Goal: Task Accomplishment & Management: Complete application form

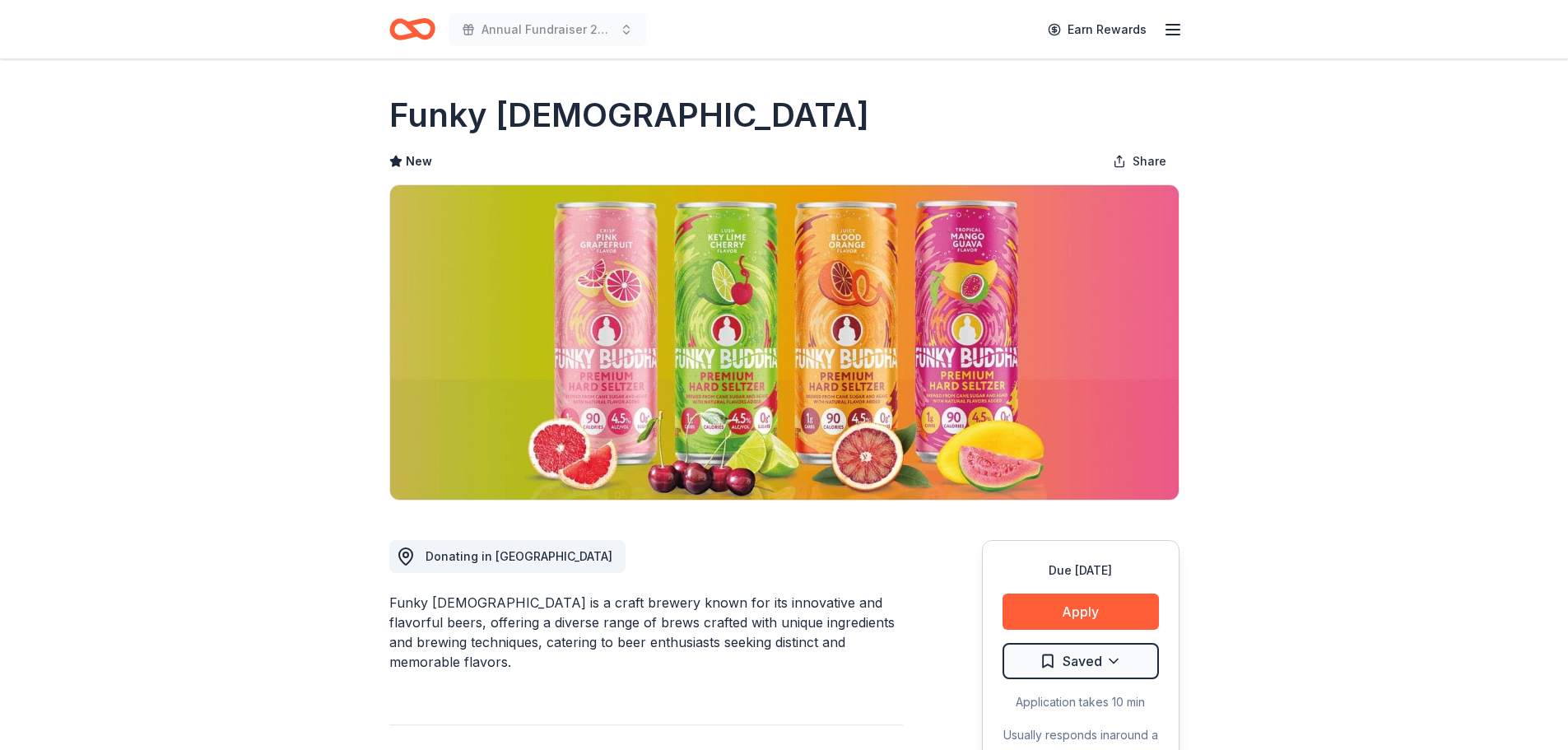
click at [413, 37] on icon "Home" at bounding box center [404, 29] width 25 height 17
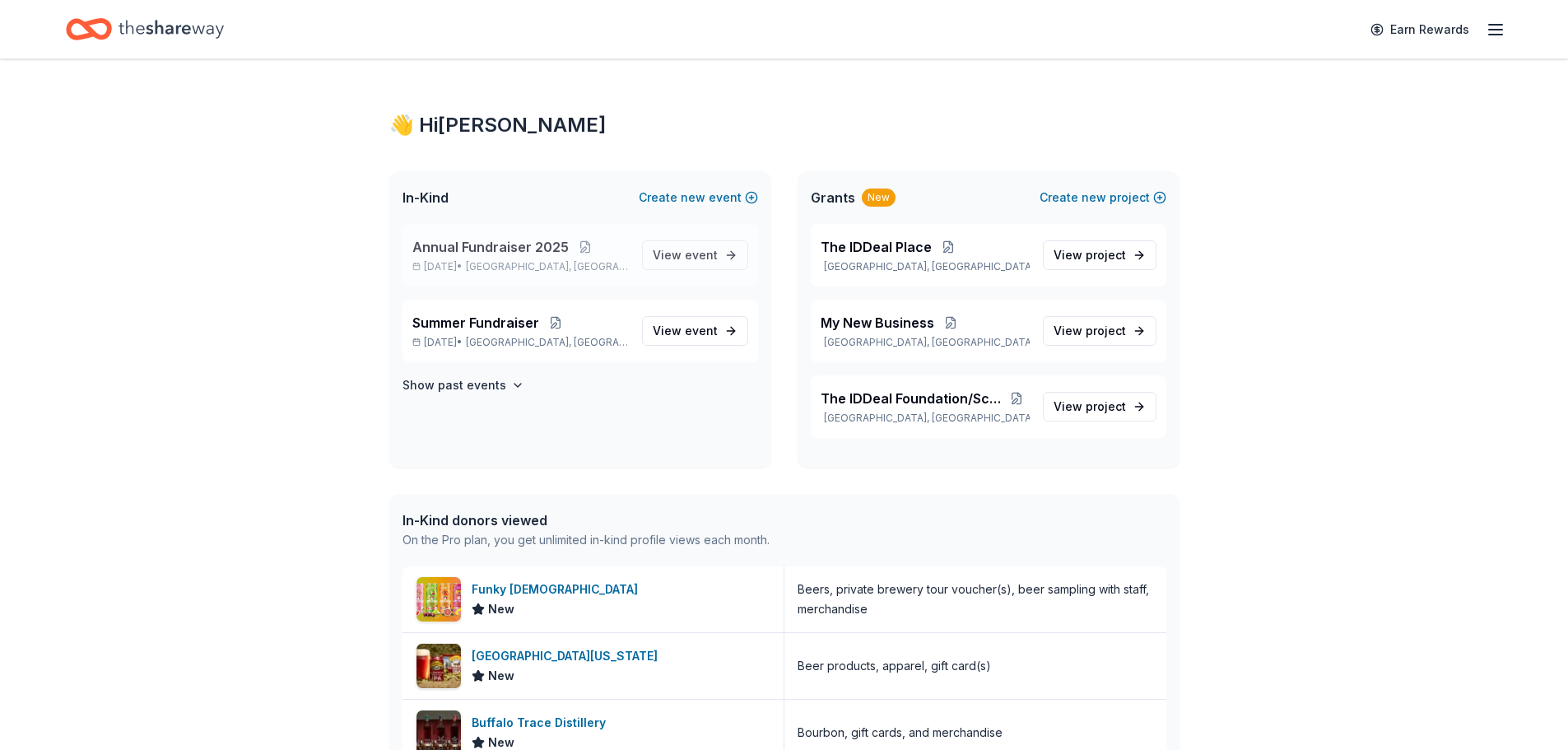
click at [558, 262] on span "Lauderdale Lakes, FL" at bounding box center [546, 267] width 162 height 13
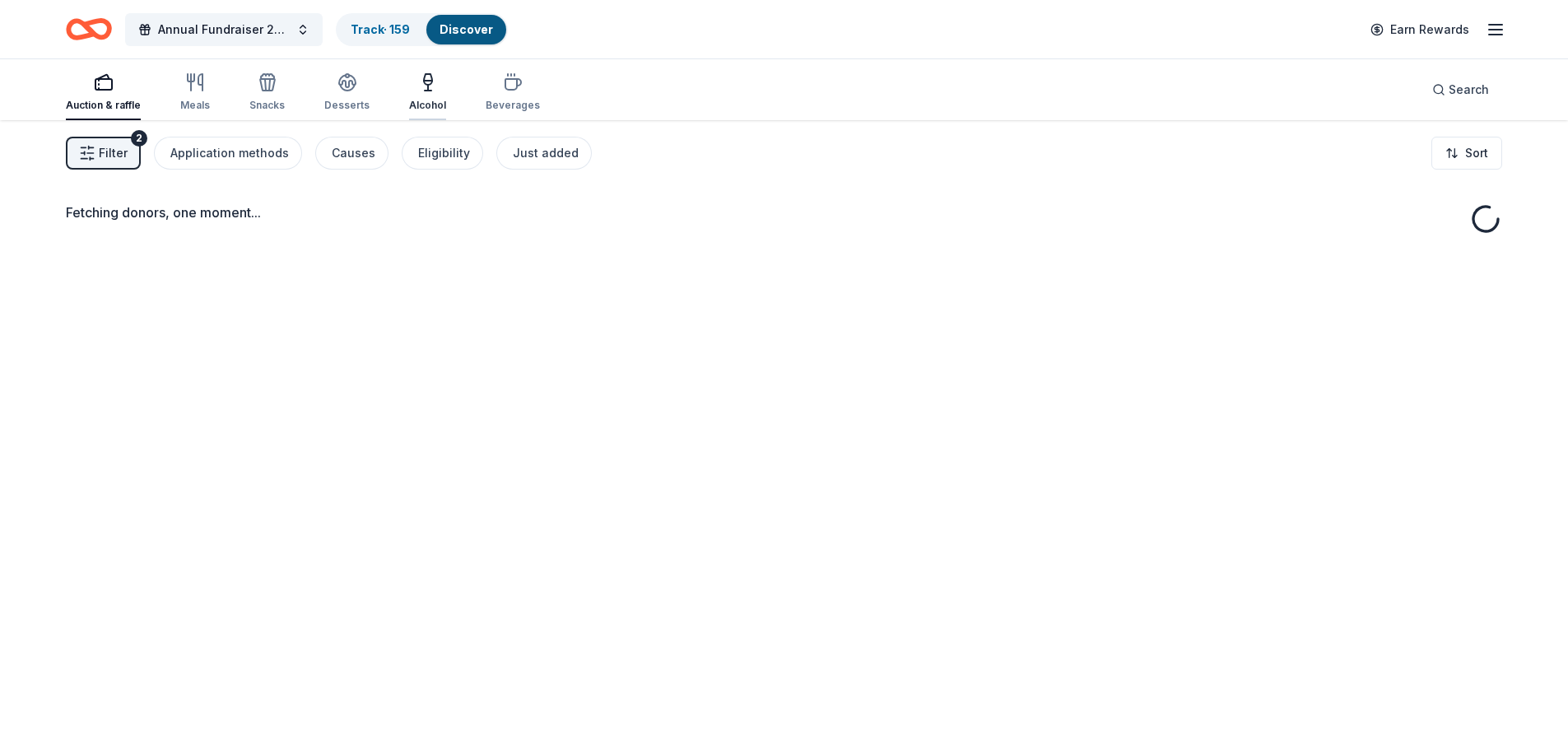
click at [423, 105] on div "Alcohol" at bounding box center [427, 105] width 37 height 13
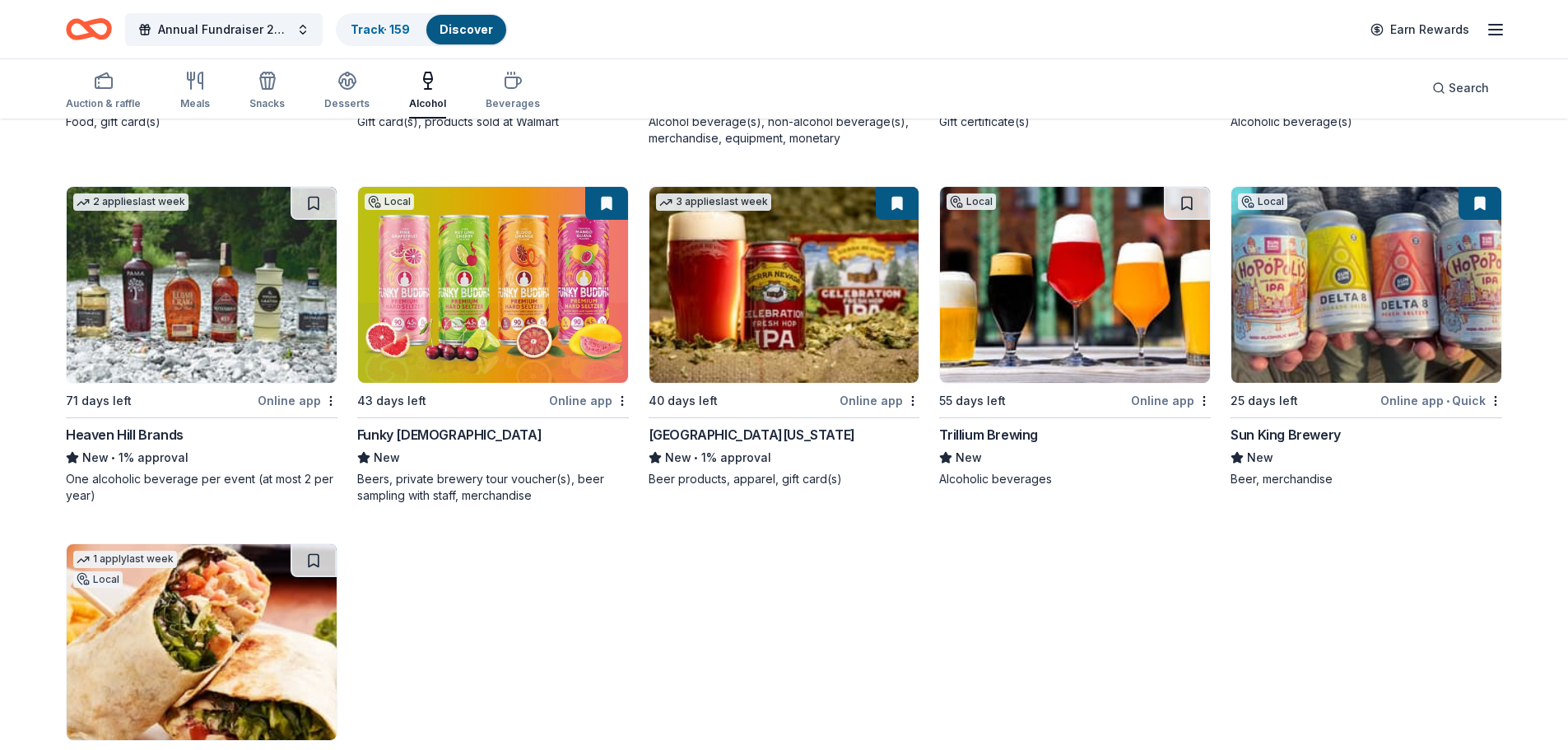
scroll to position [1569, 0]
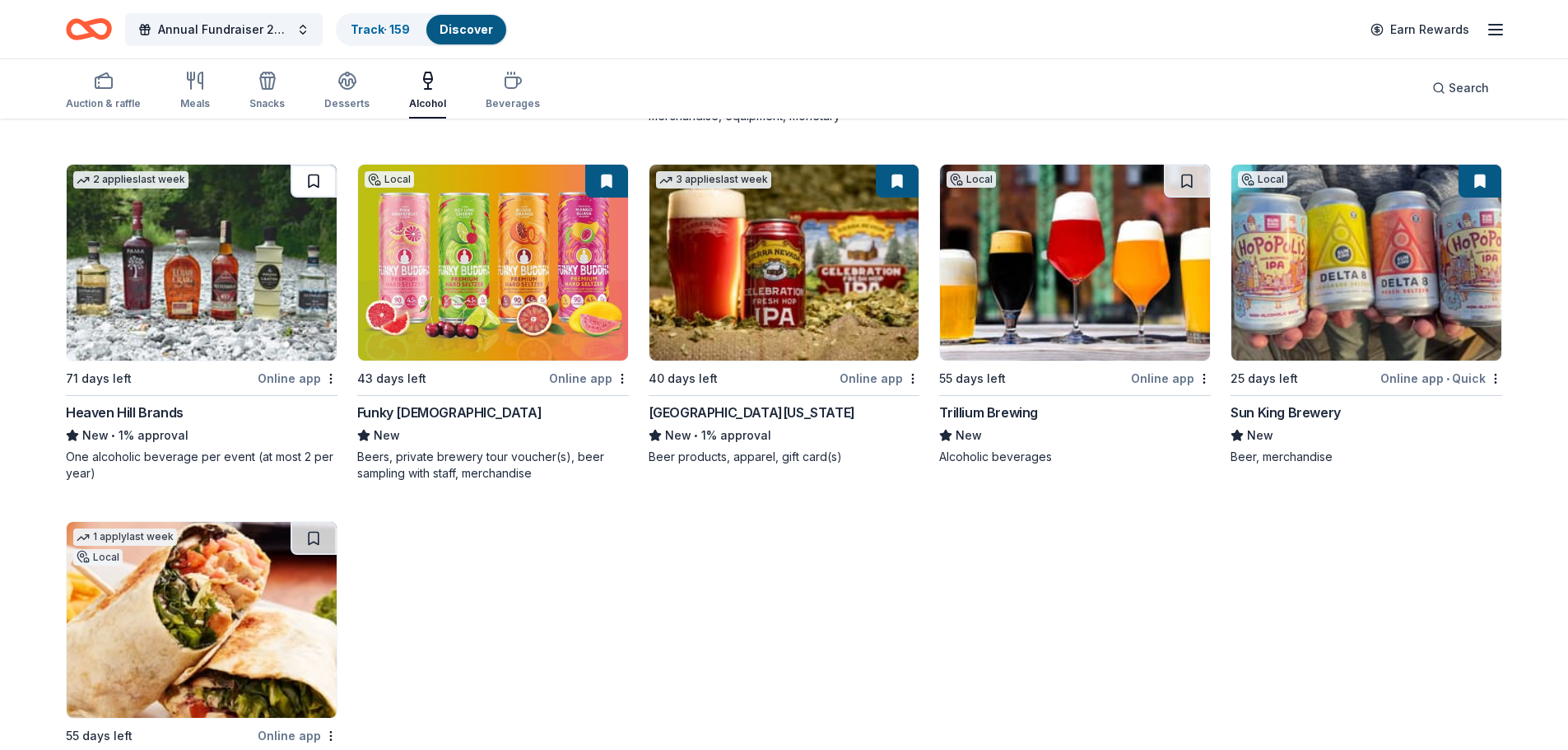
click at [320, 184] on button at bounding box center [313, 181] width 46 height 33
click at [320, 184] on button at bounding box center [315, 181] width 43 height 33
click at [230, 261] on img at bounding box center [201, 263] width 270 height 196
click at [991, 276] on img at bounding box center [1074, 263] width 270 height 196
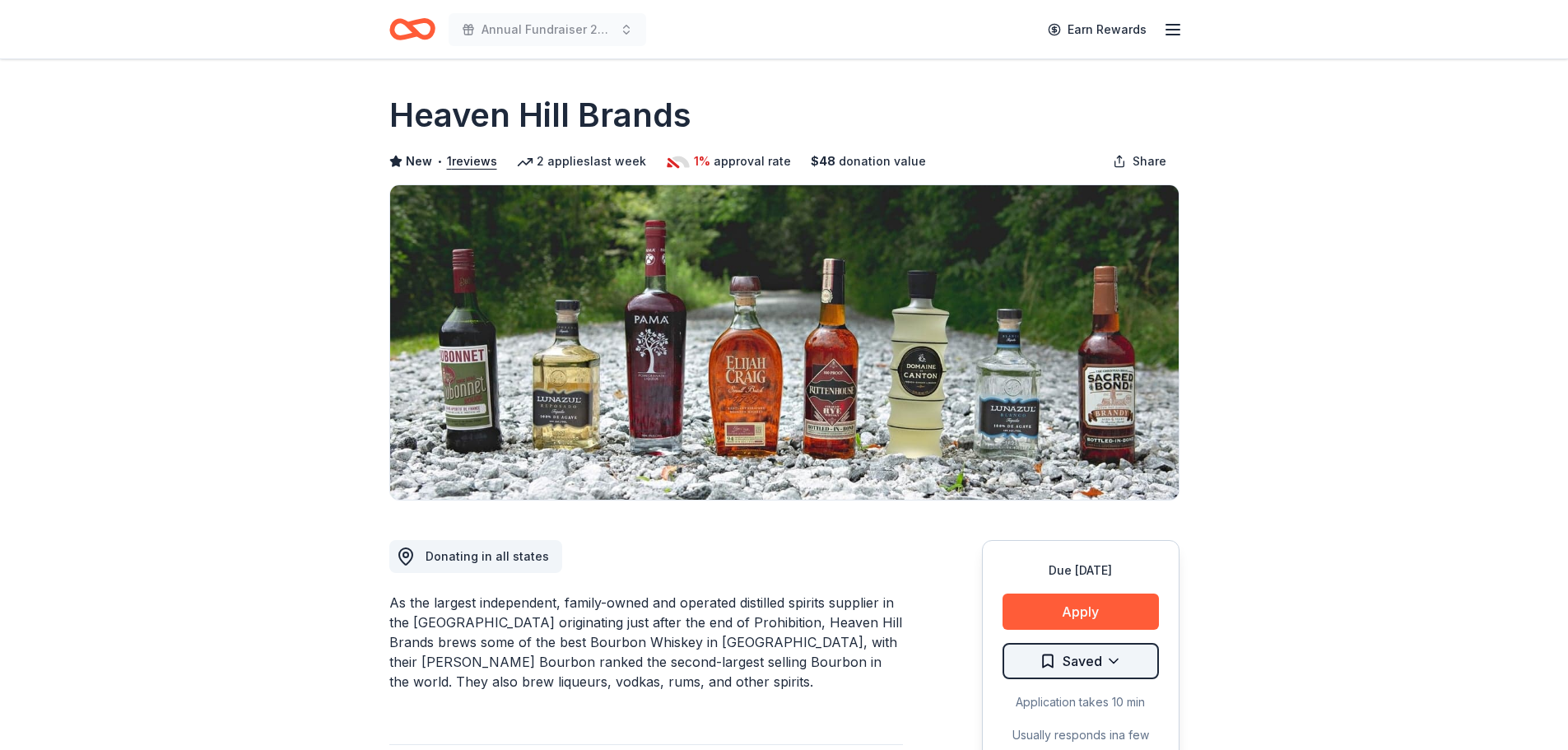
click at [1074, 657] on html "Annual Fundraiser 2025 Earn Rewards Due [DATE] Share Heaven Hill Brands New • 1…" at bounding box center [784, 375] width 1568 height 750
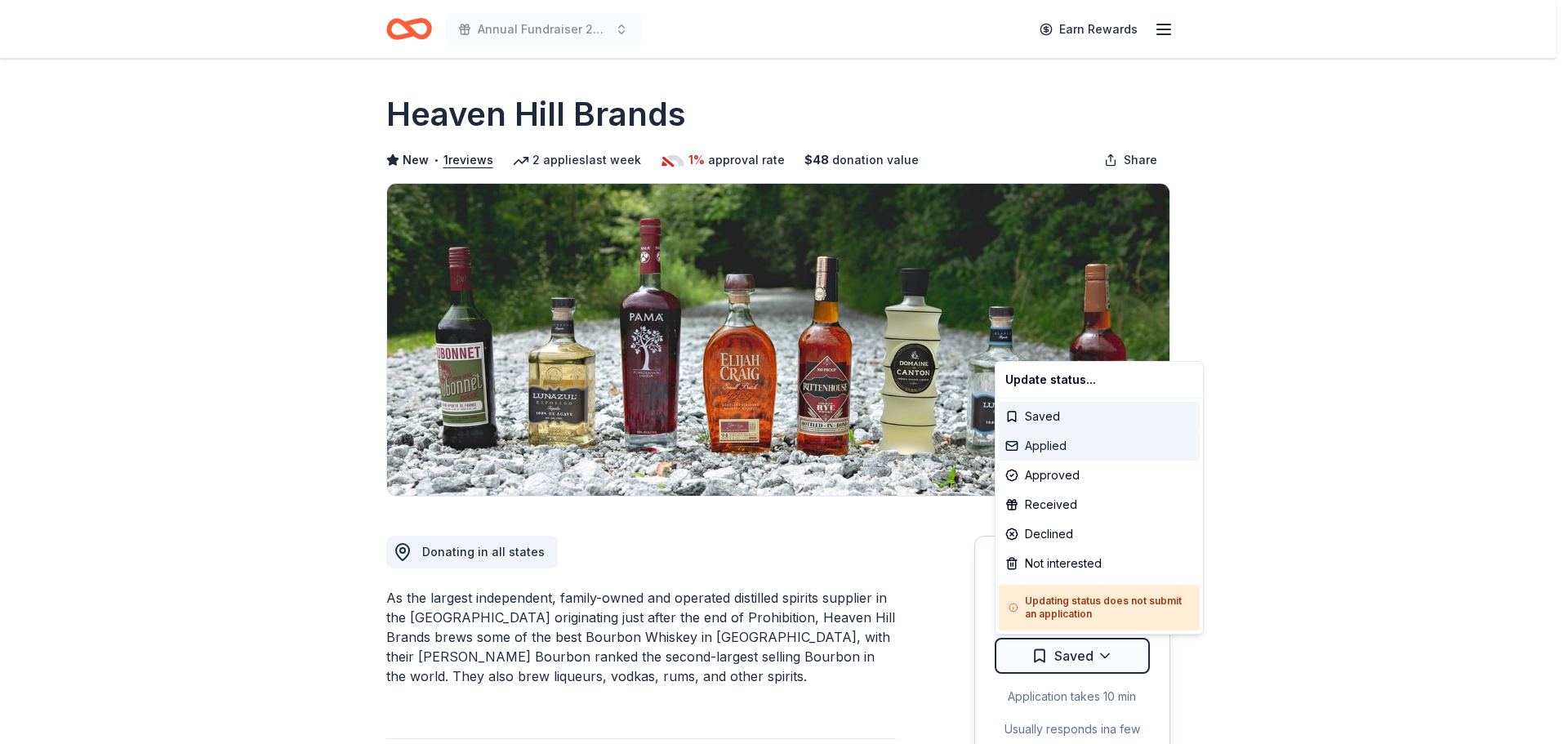
click at [1052, 444] on div "Applied" at bounding box center [1099, 446] width 201 height 30
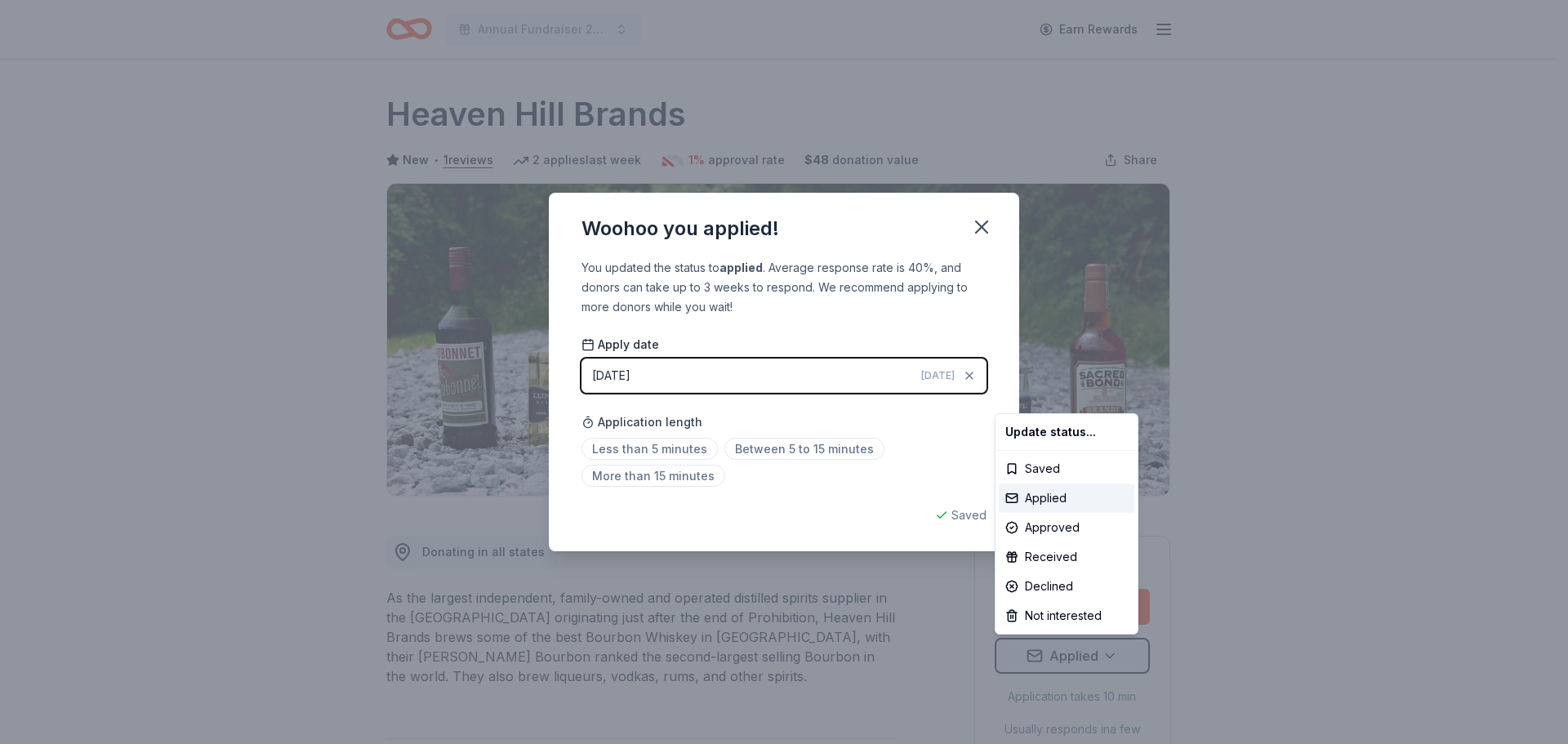
click at [690, 441] on html "Annual Fundraiser 2025 Earn Rewards Due in 71 days Share Heaven Hill Brands New…" at bounding box center [784, 372] width 1568 height 744
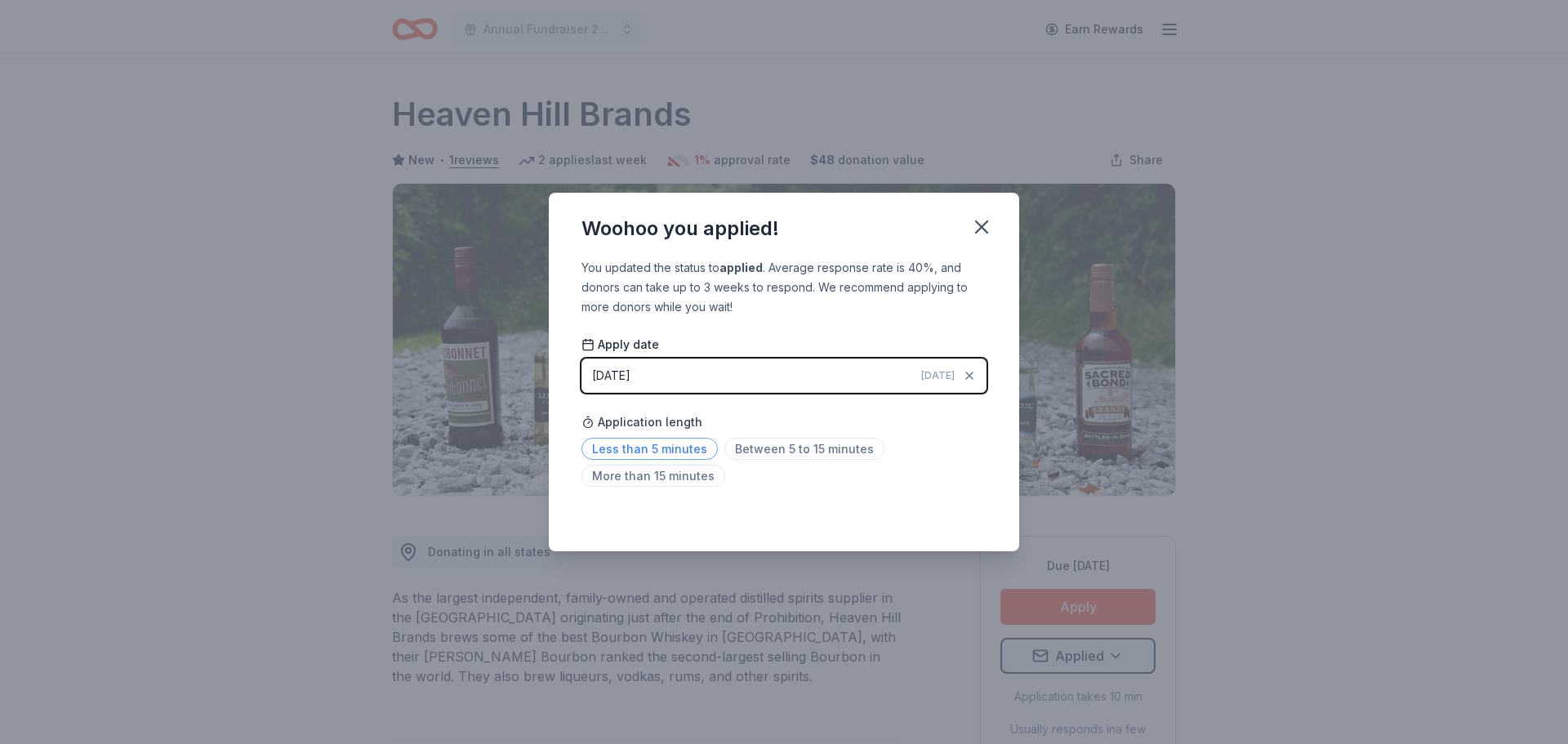
click at [704, 450] on span "Less than 5 minutes" at bounding box center [650, 449] width 136 height 22
click at [782, 452] on span "Between 5 to 15 minutes" at bounding box center [805, 449] width 161 height 22
click at [669, 484] on span "More than 15 minutes" at bounding box center [653, 476] width 144 height 22
click at [984, 226] on icon "button" at bounding box center [982, 227] width 11 height 11
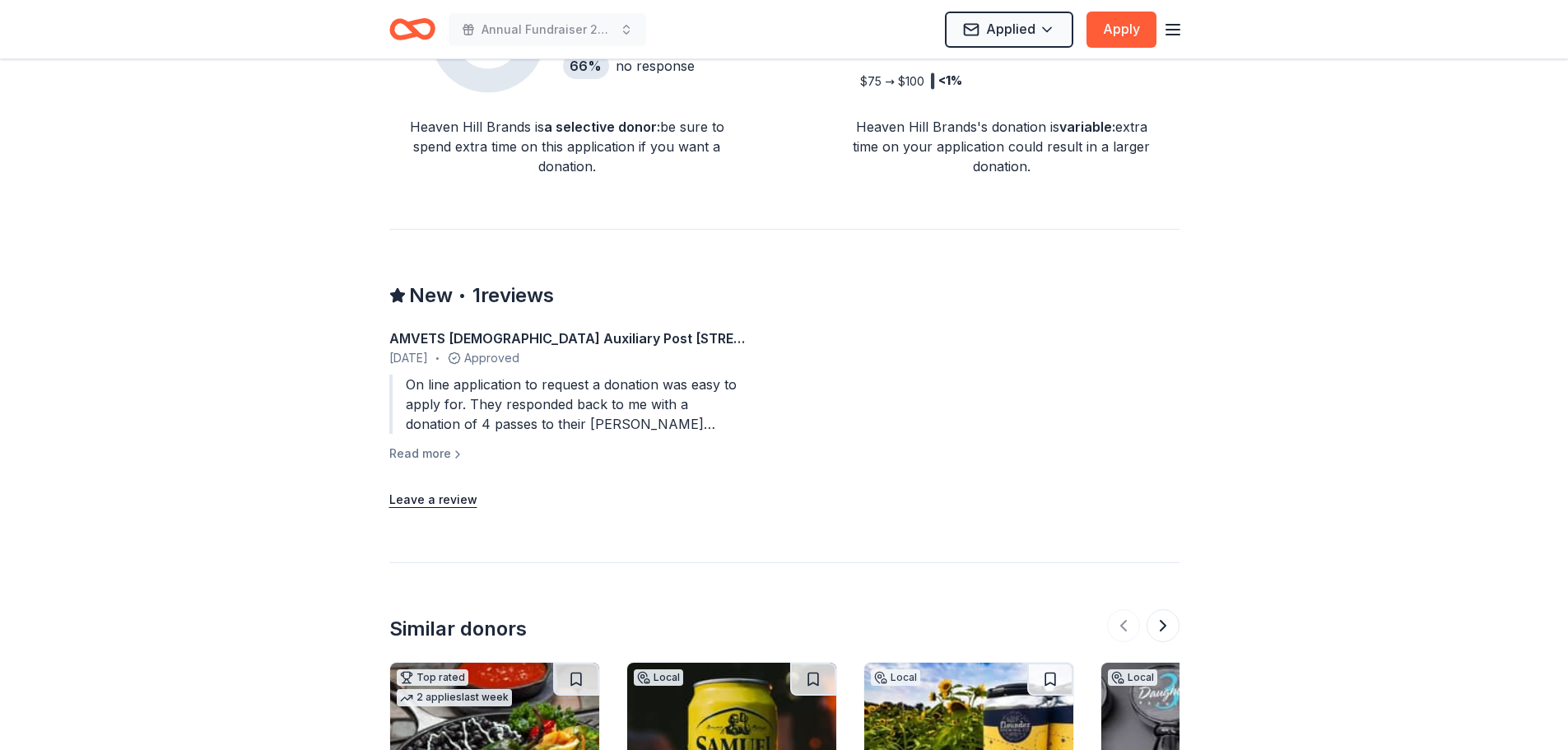
scroll to position [1317, 0]
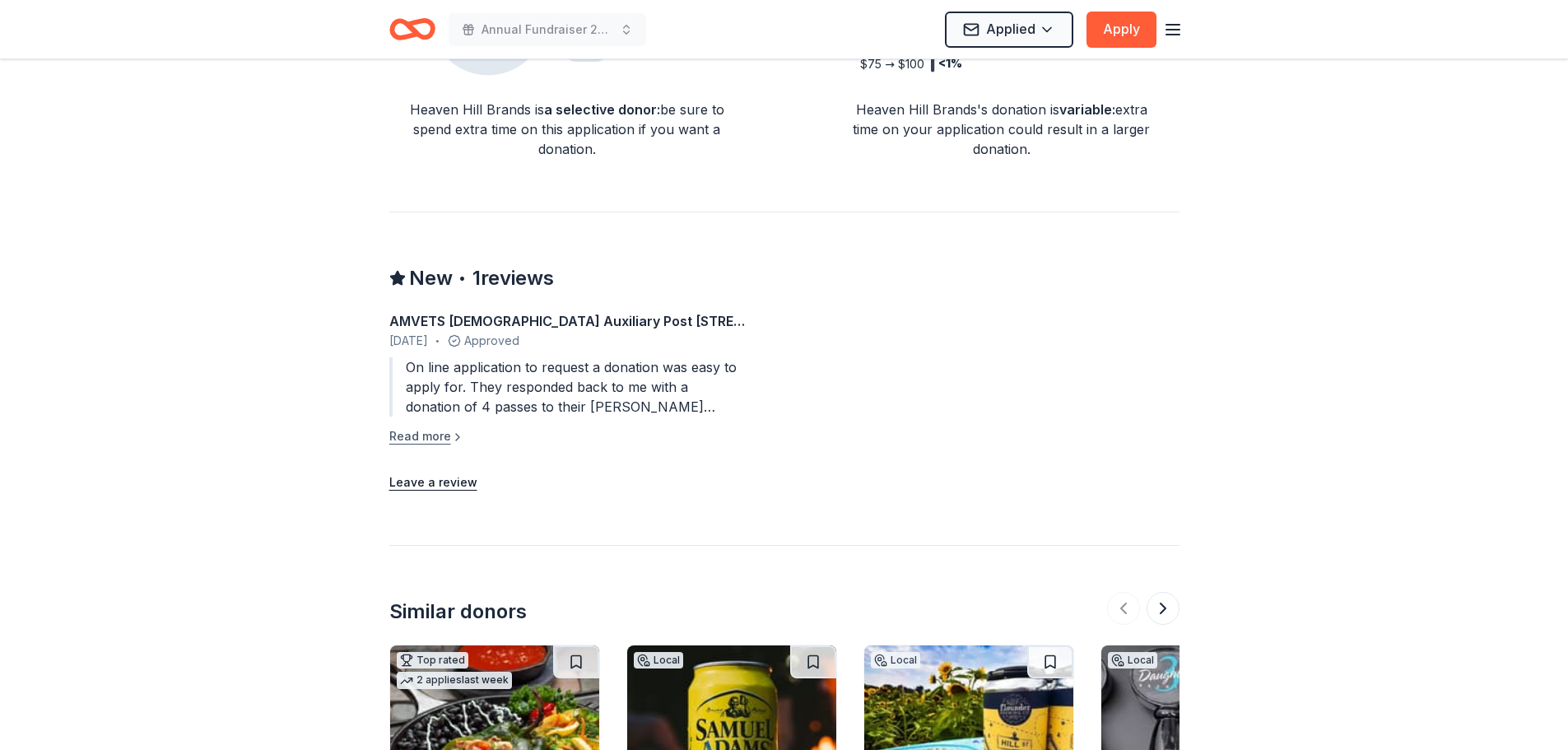
click at [424, 435] on button "Read more" at bounding box center [427, 436] width 75 height 20
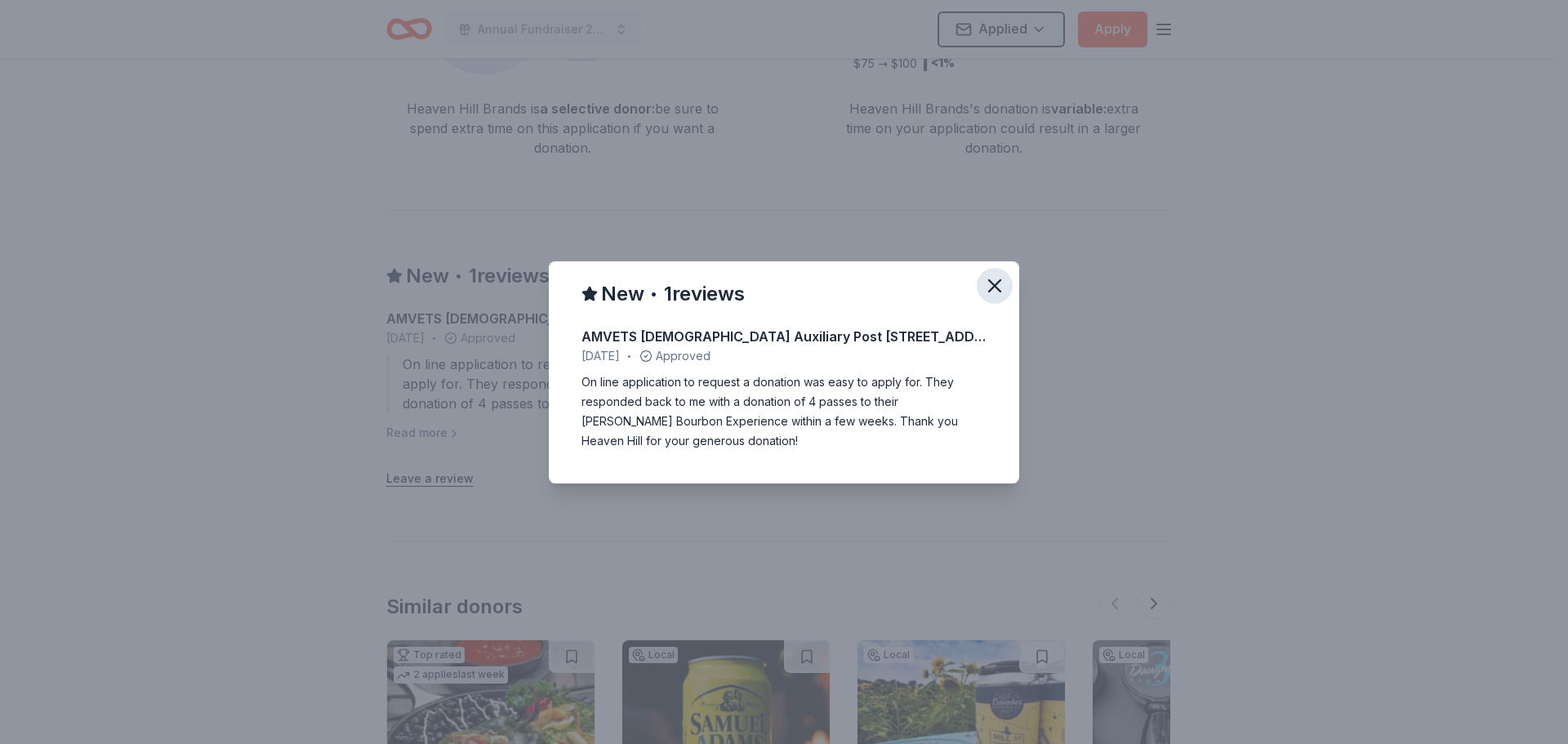
click at [998, 291] on icon "button" at bounding box center [995, 286] width 23 height 23
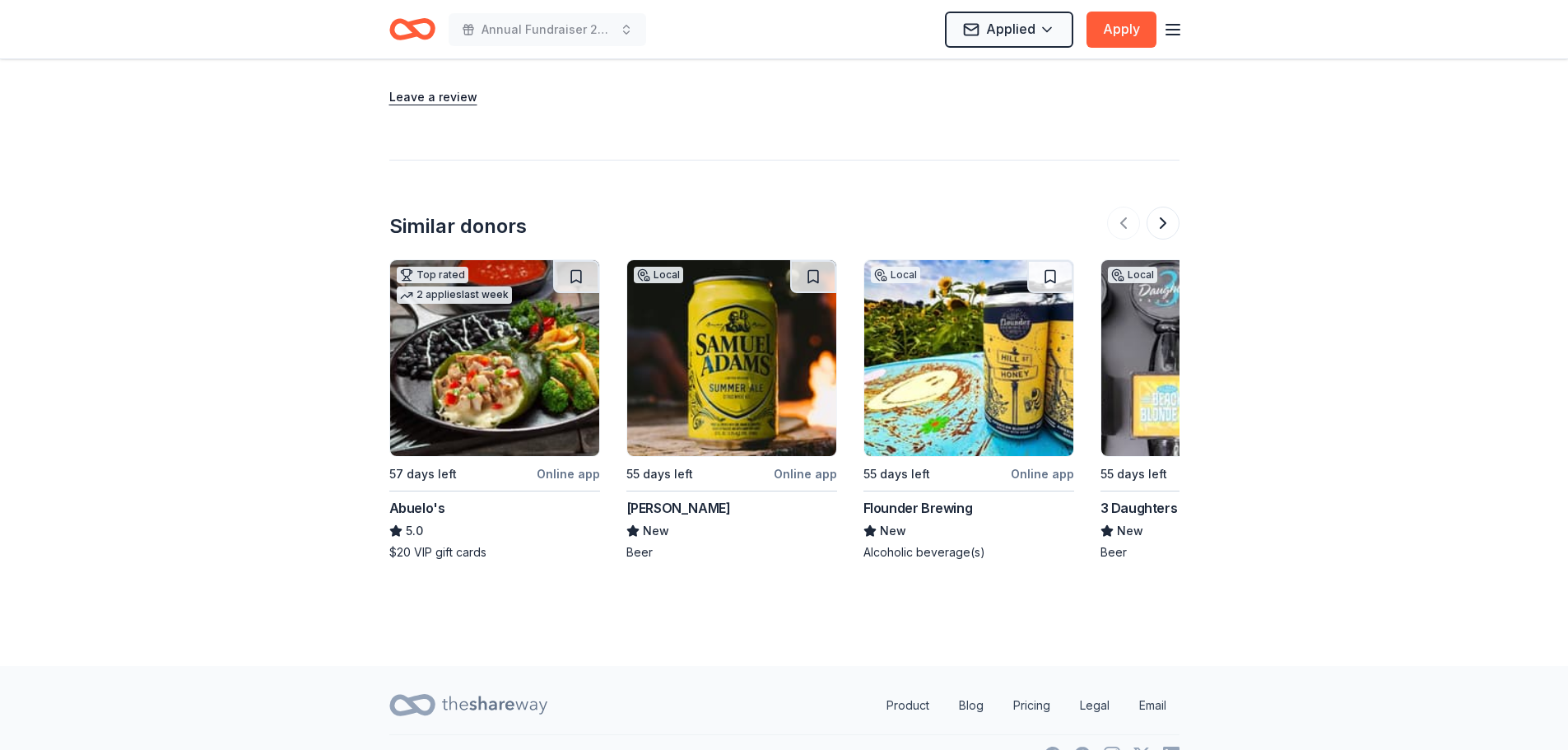
scroll to position [1730, 0]
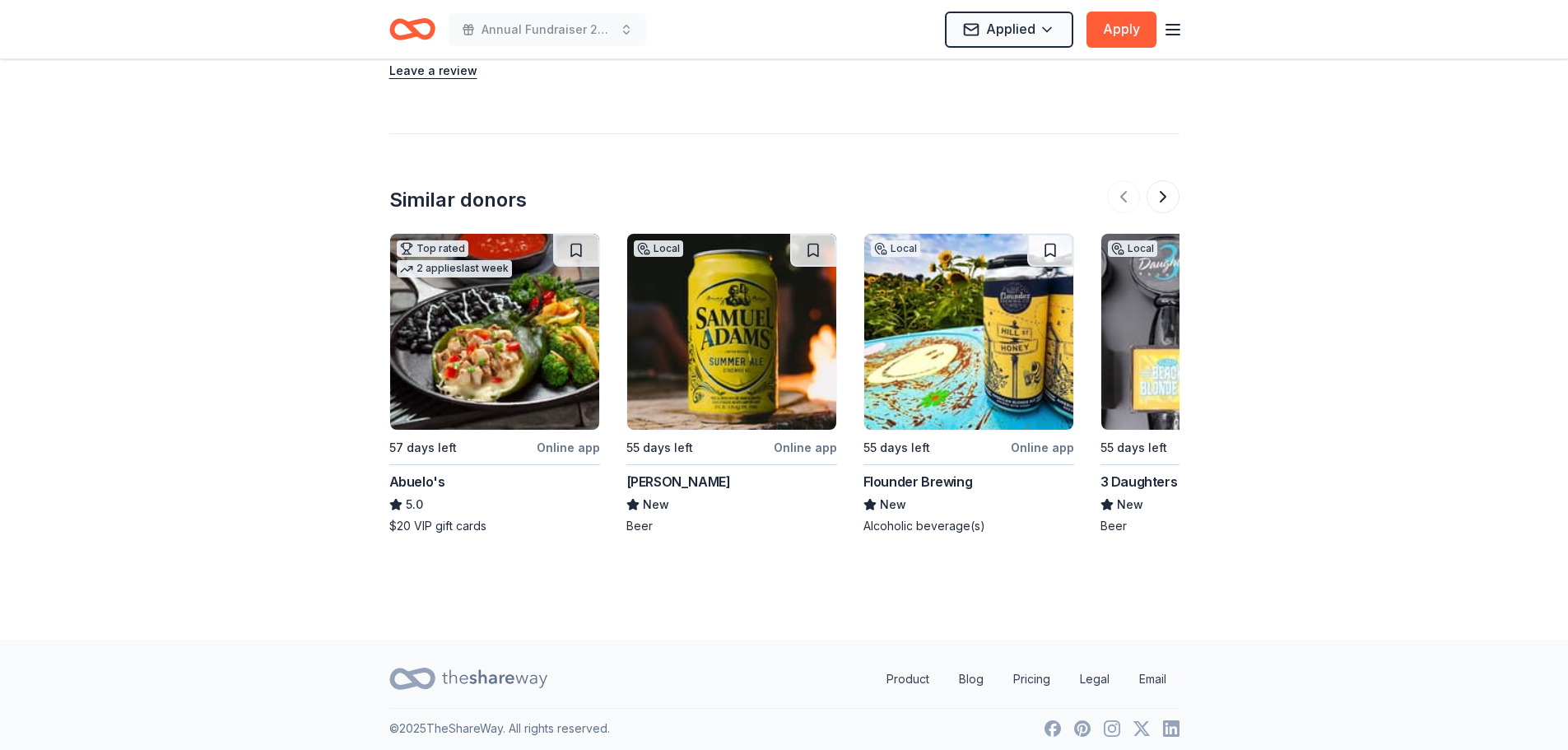
click at [723, 297] on img at bounding box center [732, 332] width 209 height 196
click at [930, 373] on img at bounding box center [969, 332] width 209 height 196
click at [1176, 199] on button at bounding box center [1163, 197] width 33 height 33
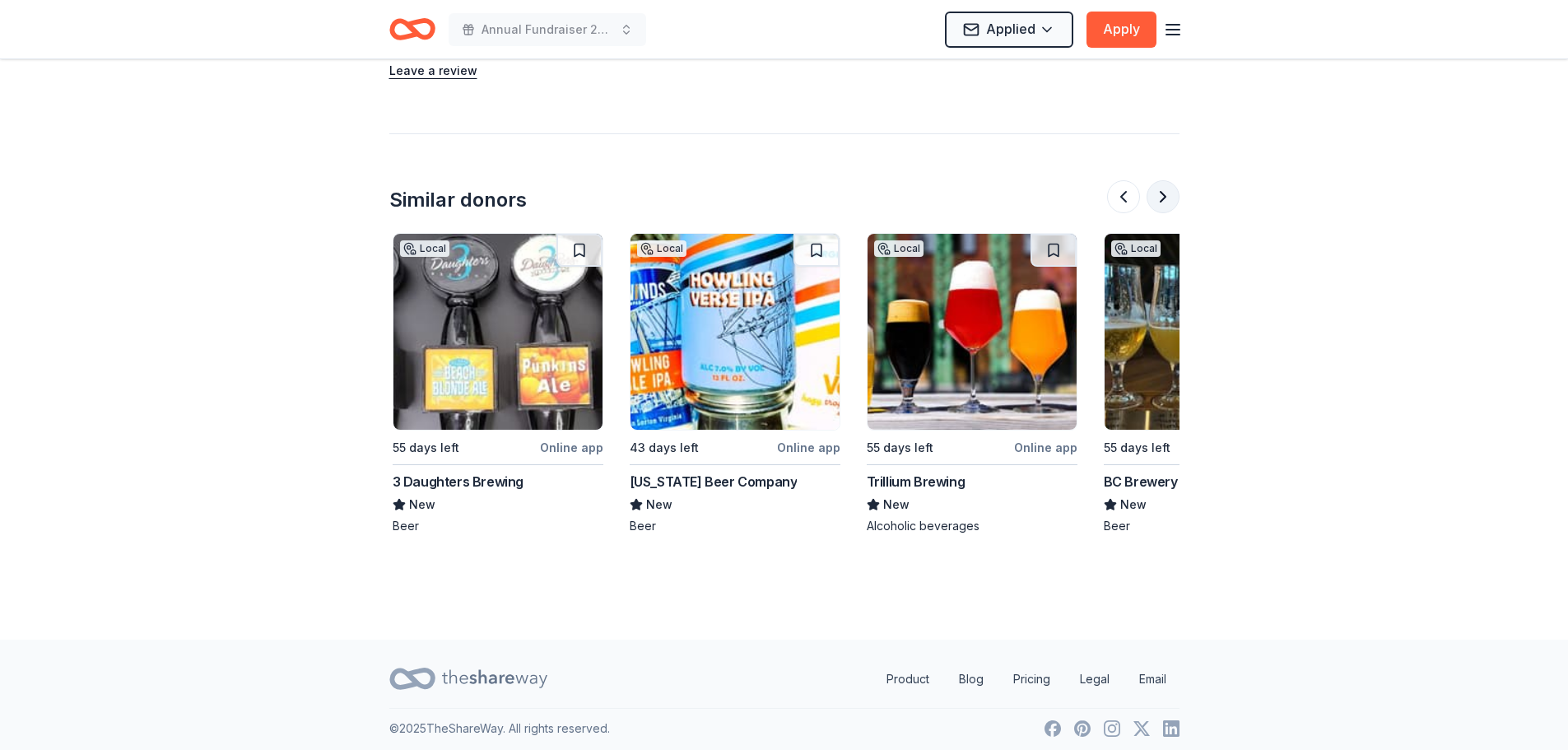
scroll to position [0, 711]
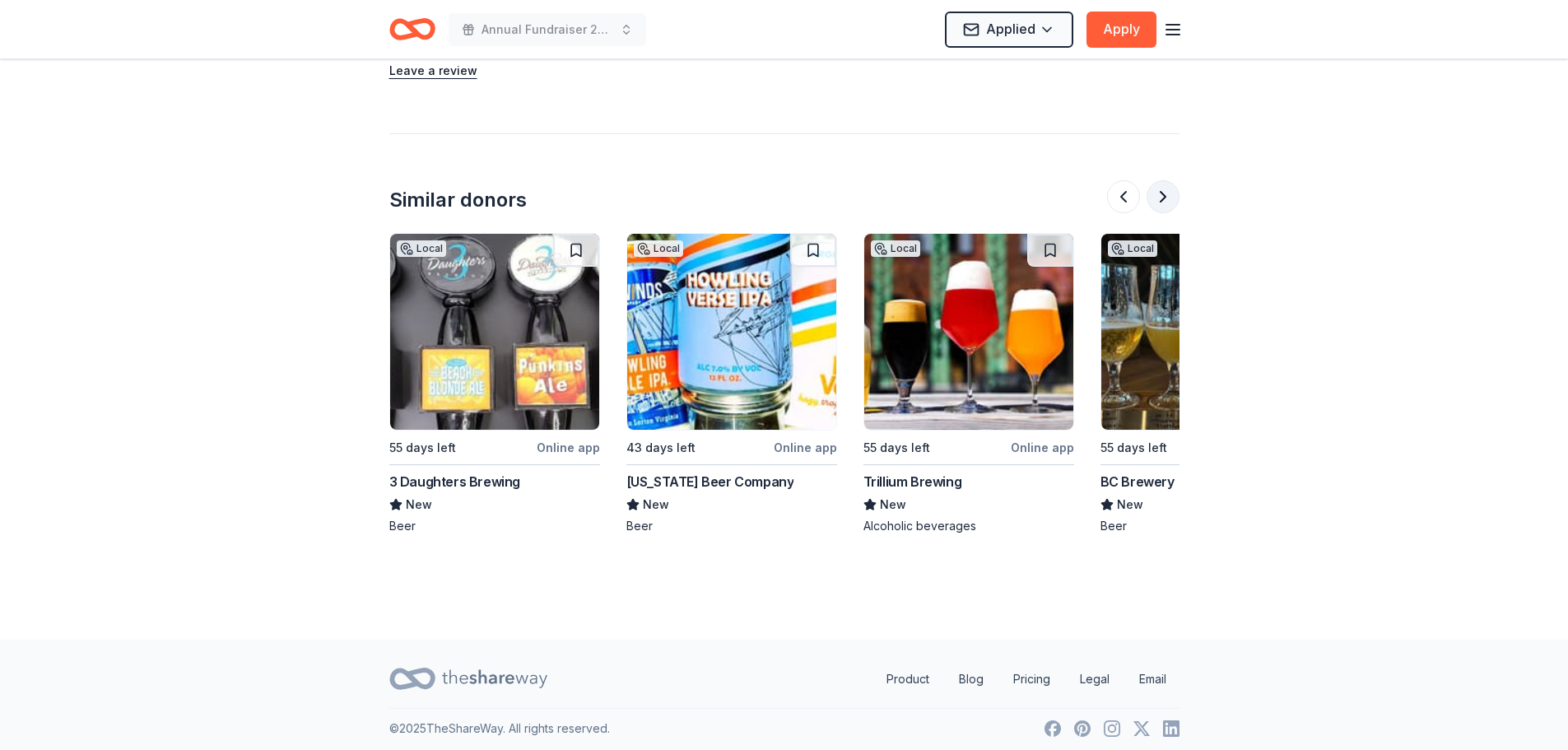
click at [1176, 199] on button at bounding box center [1163, 197] width 33 height 33
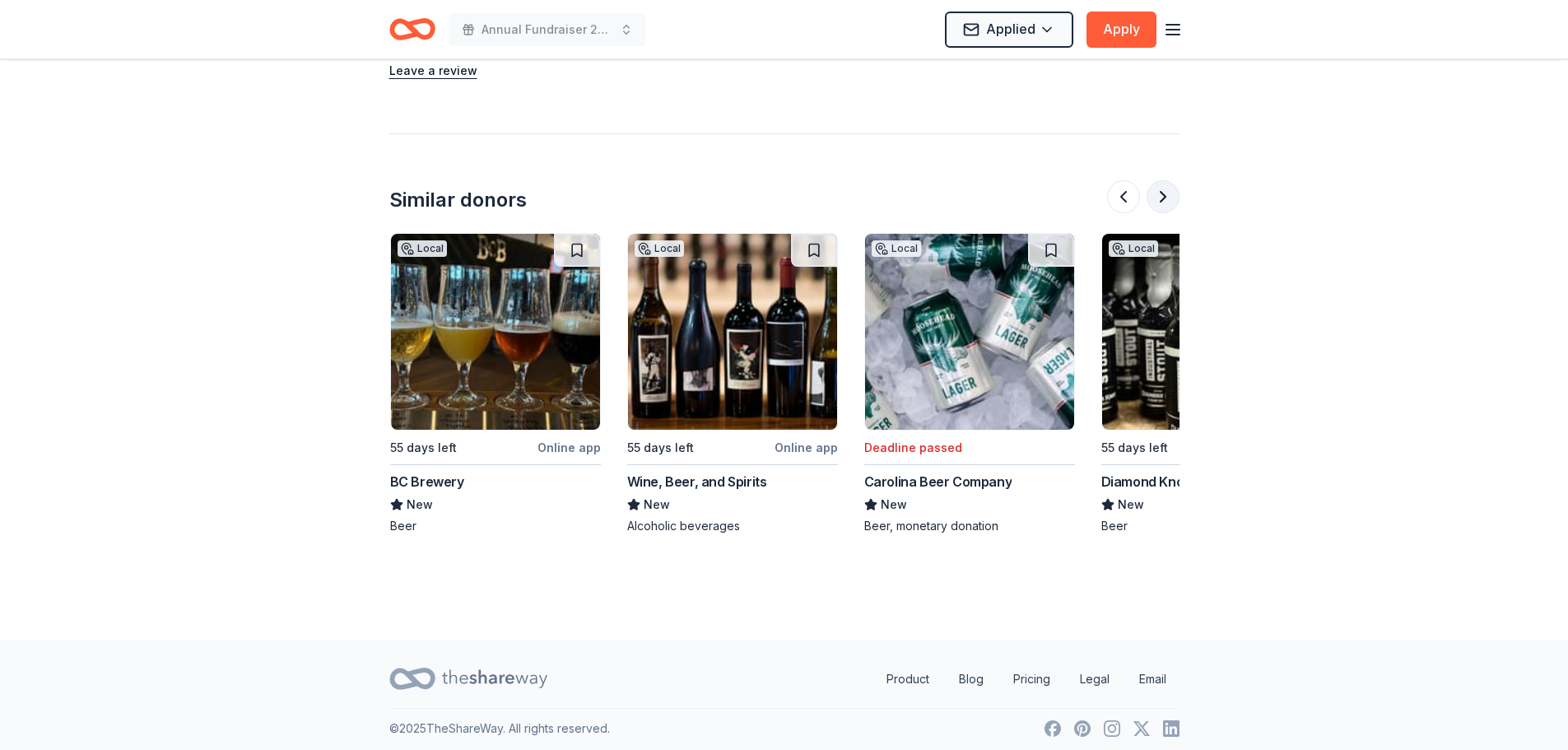
scroll to position [0, 1422]
click at [1176, 199] on button at bounding box center [1163, 197] width 33 height 33
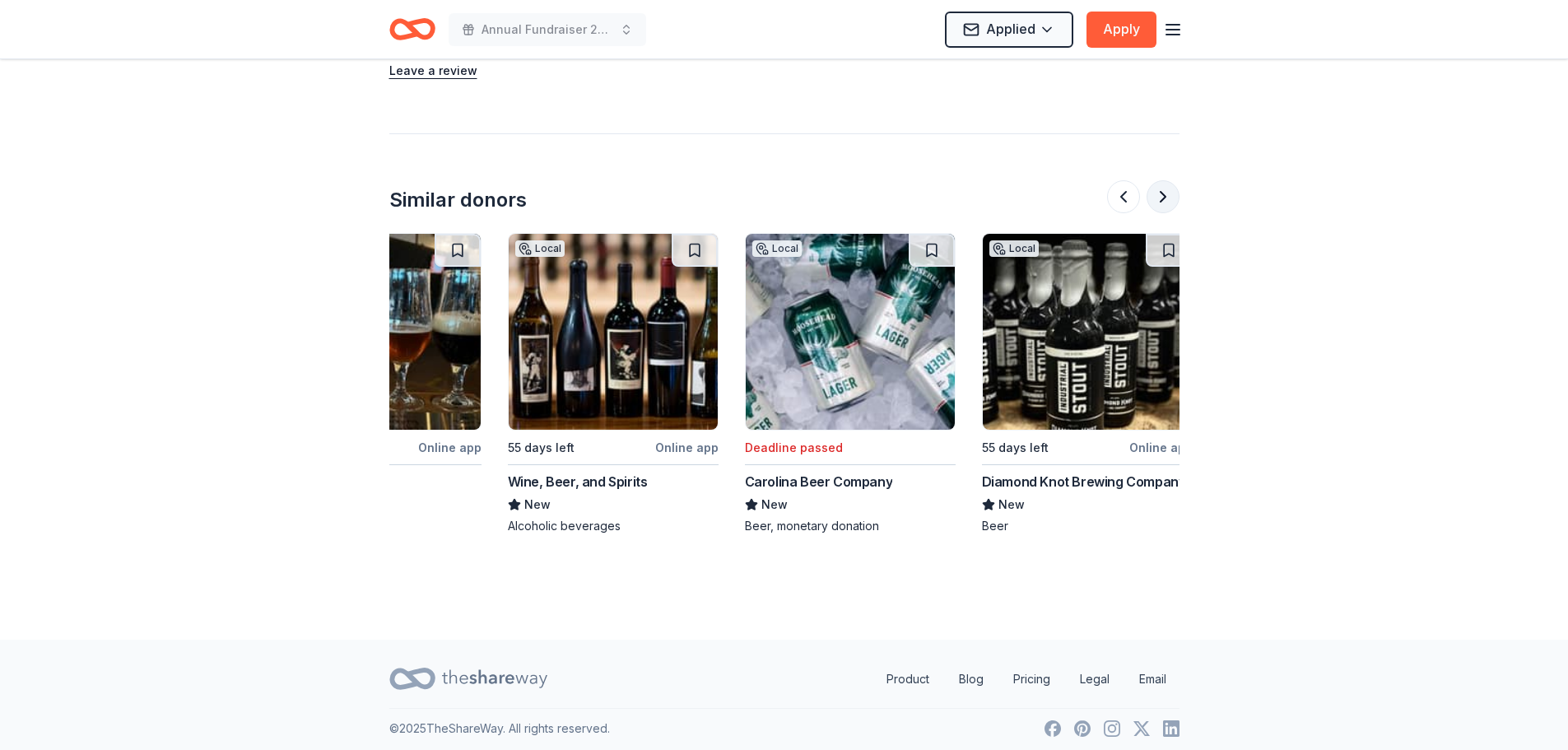
scroll to position [0, 1554]
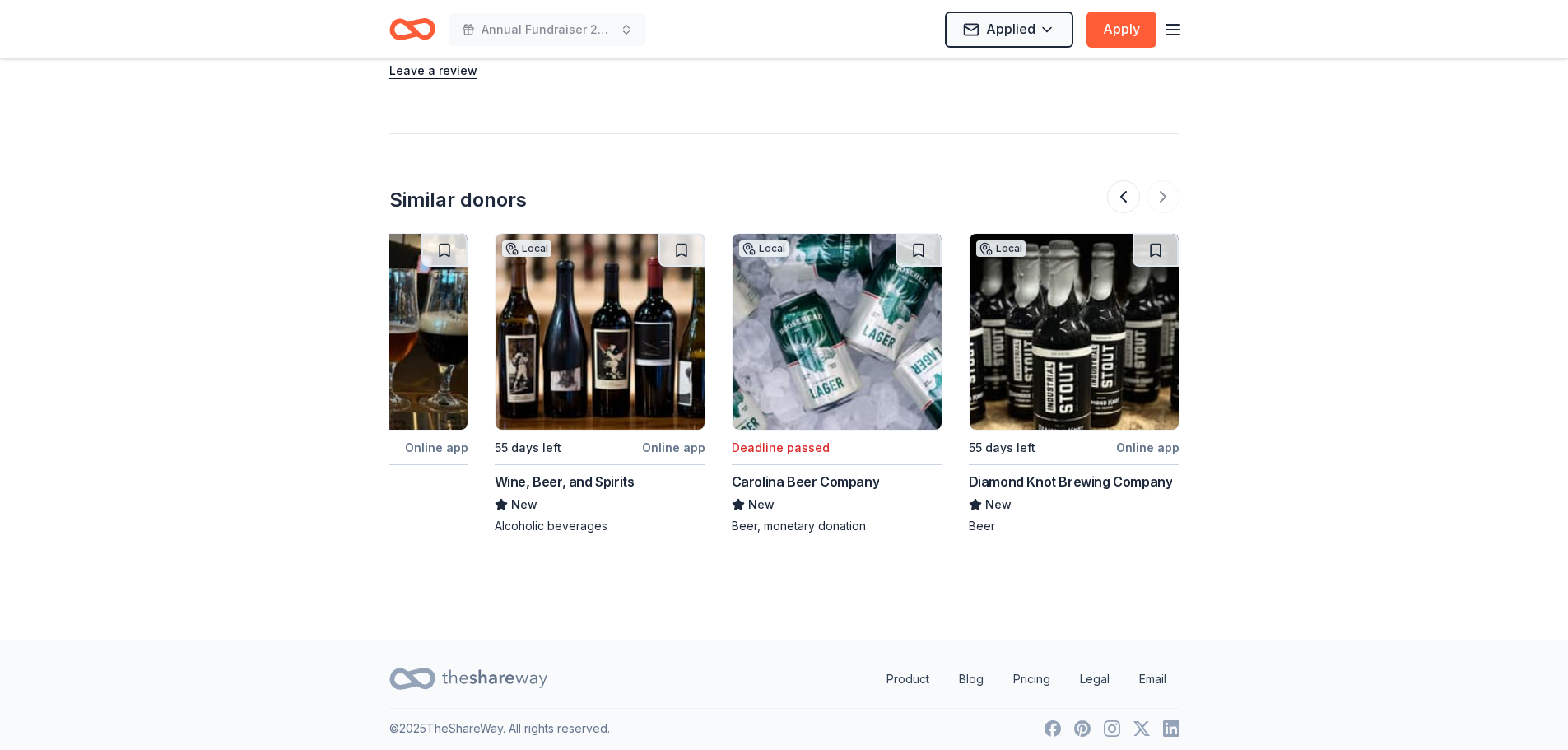
click at [630, 342] on img at bounding box center [600, 332] width 209 height 196
click at [399, 30] on icon "Home" at bounding box center [412, 29] width 46 height 39
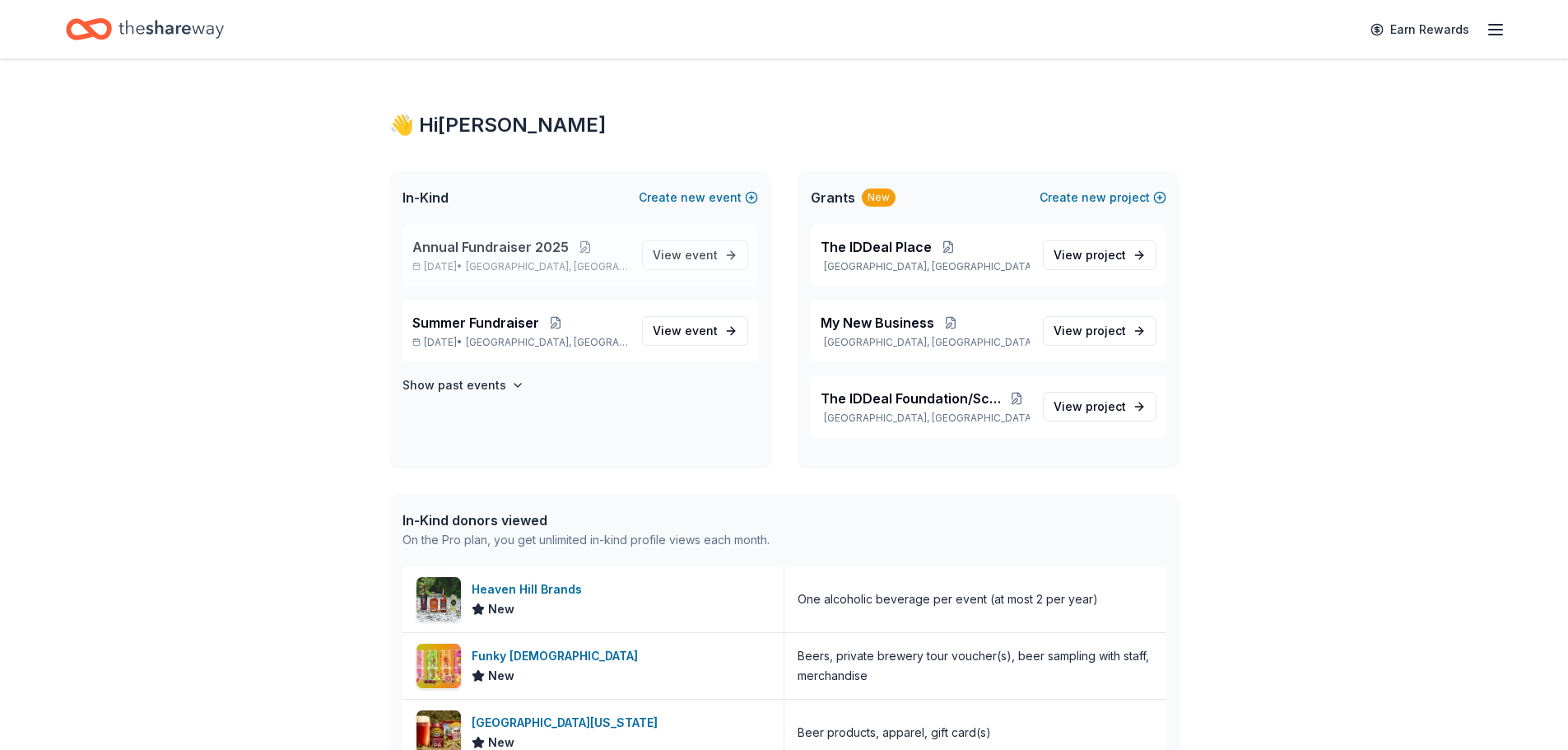
click at [594, 256] on p "Annual Fundraiser 2025" at bounding box center [520, 247] width 216 height 20
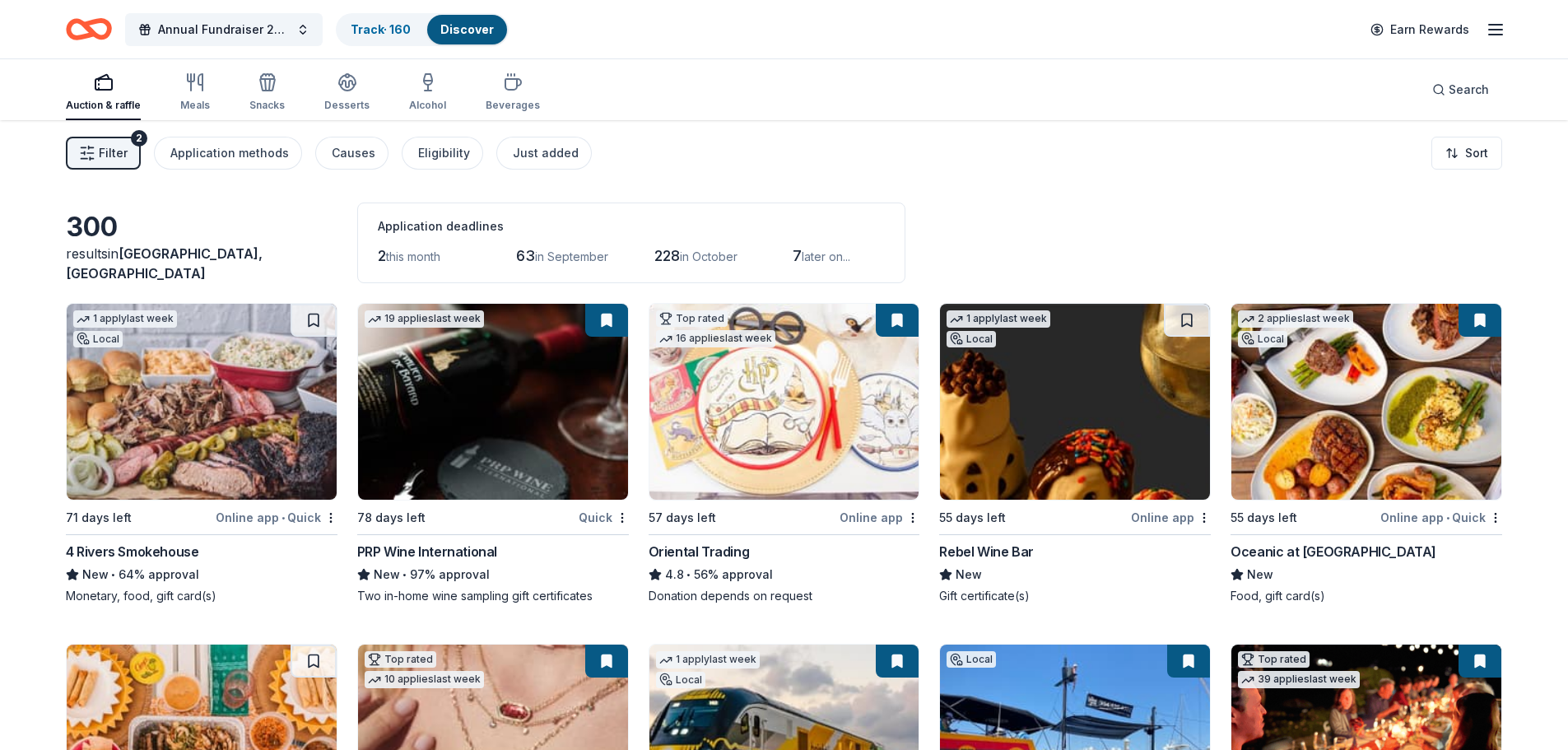
click at [1069, 403] on img at bounding box center [1074, 402] width 270 height 196
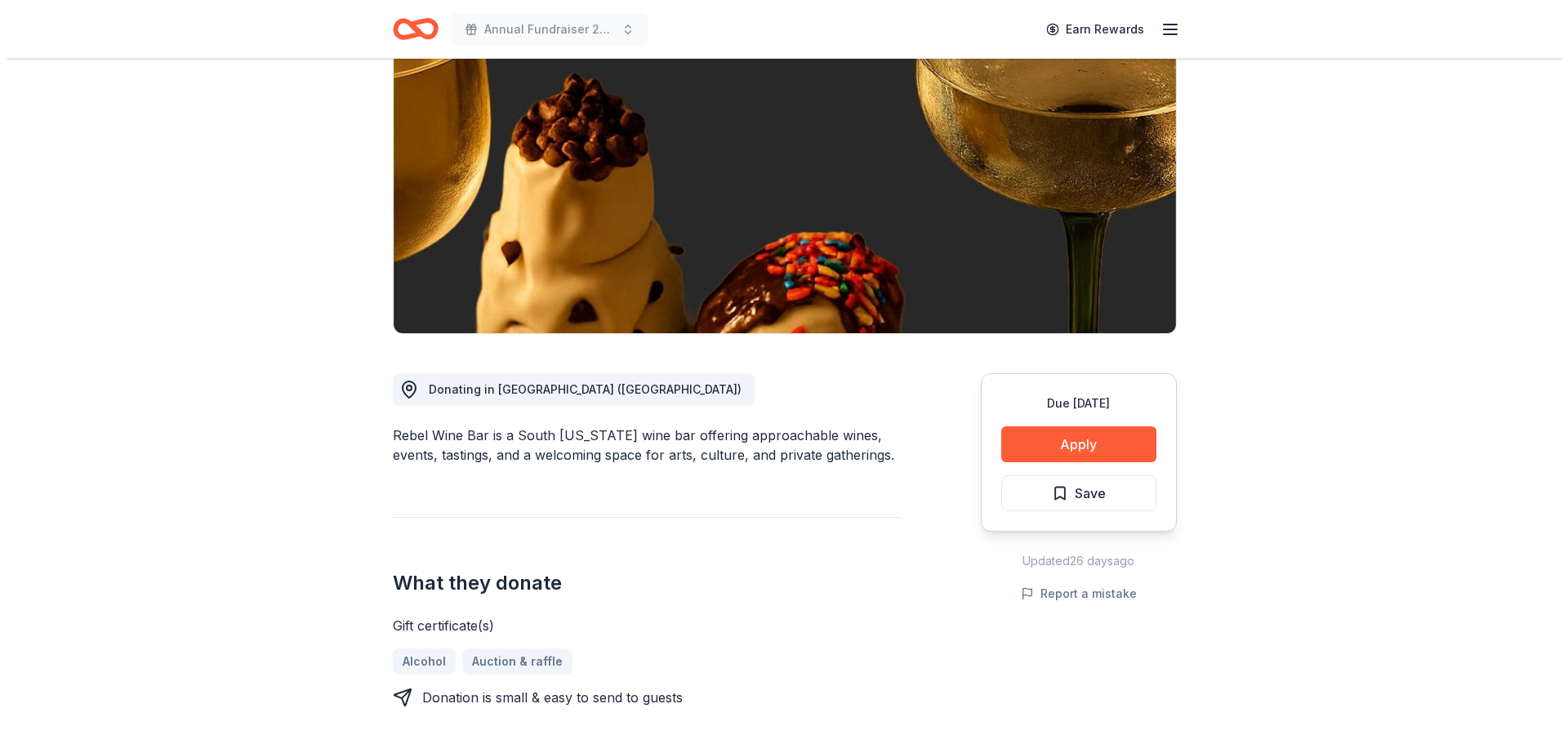
scroll to position [163, 0]
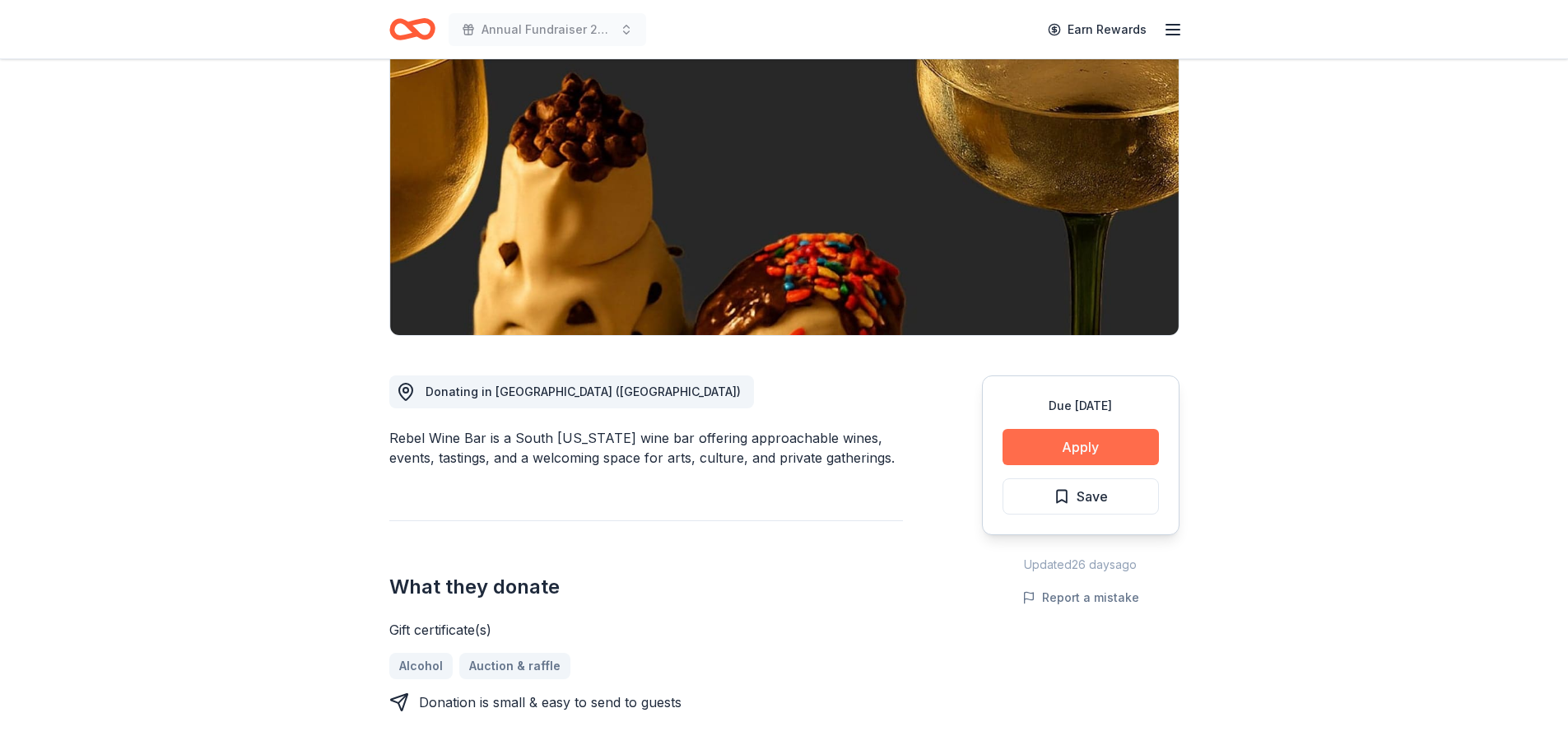
click at [1053, 448] on button "Apply" at bounding box center [1081, 447] width 156 height 37
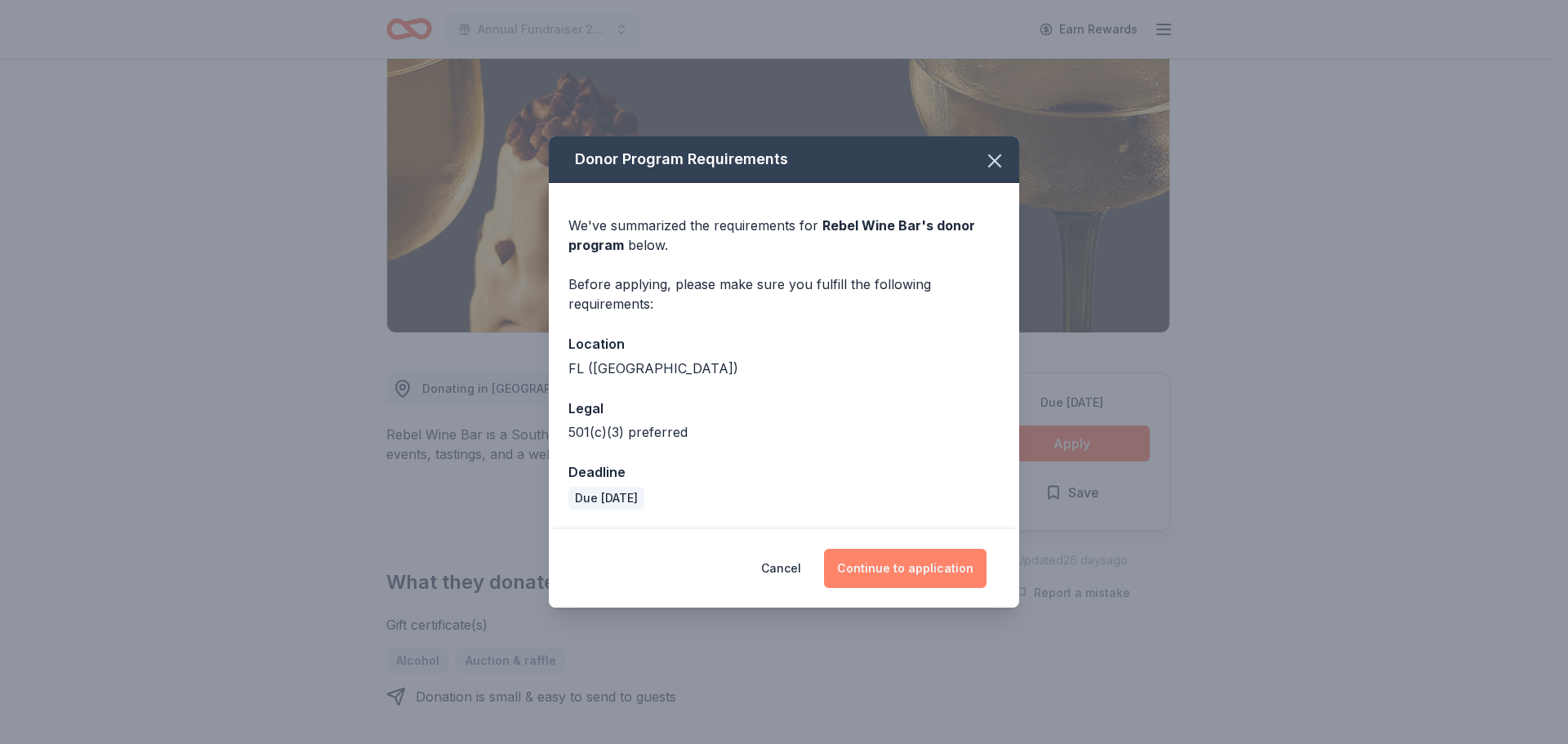
click at [868, 572] on button "Continue to application" at bounding box center [905, 569] width 162 height 39
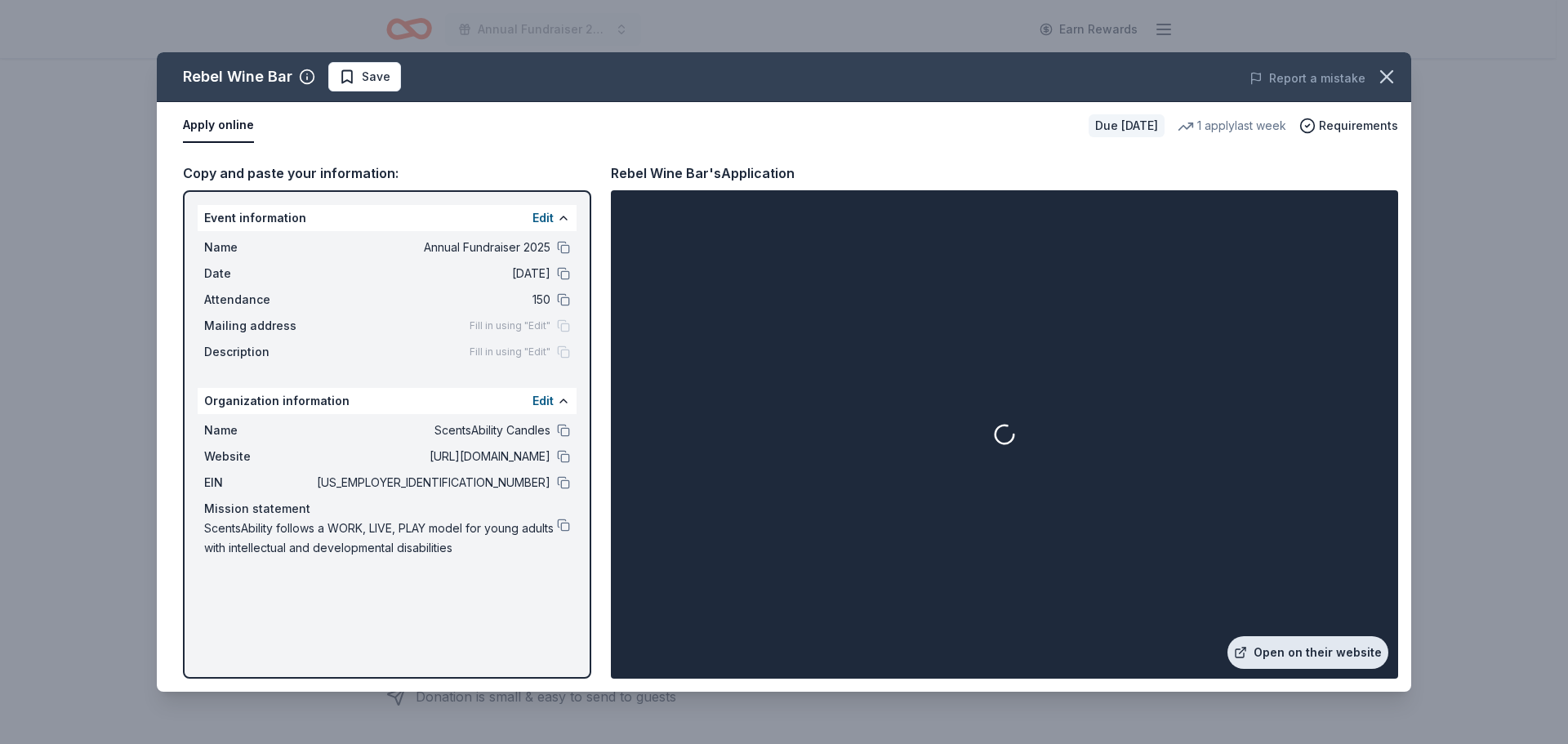
click at [1283, 652] on link "Open on their website" at bounding box center [1308, 653] width 161 height 33
